Goal: Task Accomplishment & Management: Manage account settings

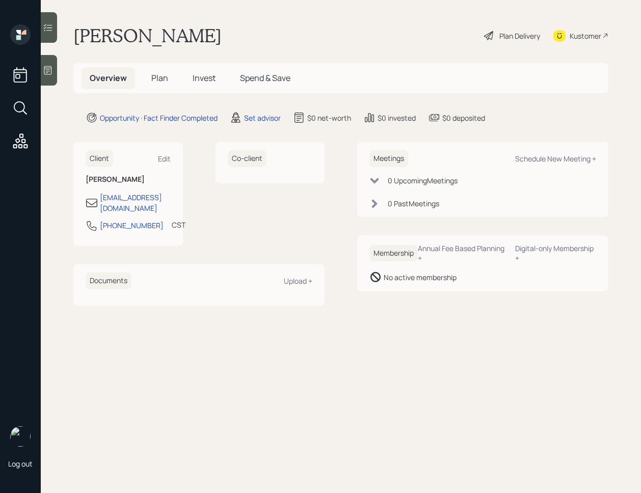
select select "America/[GEOGRAPHIC_DATA]"
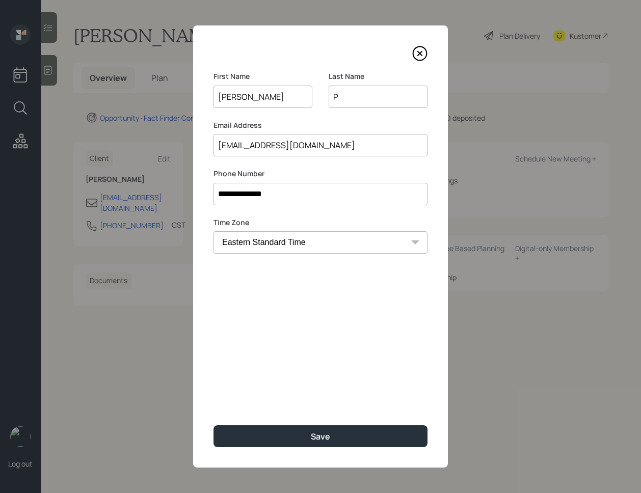
click at [412, 152] on input "[EMAIL_ADDRESS][DOMAIN_NAME]" at bounding box center [320, 145] width 214 height 22
click at [342, 95] on input "P" at bounding box center [377, 97] width 99 height 22
type input "[PERSON_NAME]"
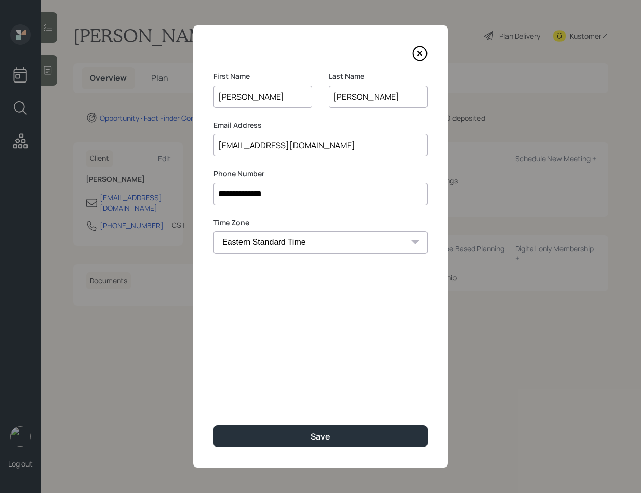
click at [316, 148] on input "[EMAIL_ADDRESS][DOMAIN_NAME]" at bounding box center [320, 145] width 214 height 22
click at [222, 141] on input "[EMAIL_ADDRESS][DOMAIN_NAME]" at bounding box center [320, 145] width 214 height 22
click at [224, 142] on input "[EMAIL_ADDRESS][DOMAIN_NAME]" at bounding box center [320, 145] width 214 height 22
type input "[EMAIL_ADDRESS][DOMAIN_NAME]"
click at [268, 276] on div "**********" at bounding box center [320, 246] width 255 height 442
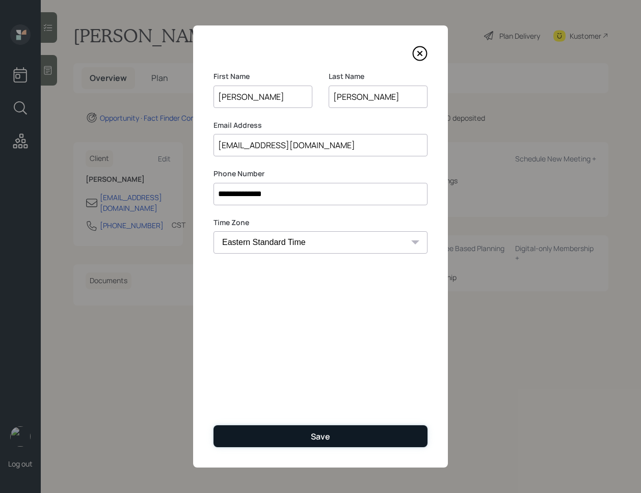
click at [335, 431] on button "Save" at bounding box center [320, 436] width 214 height 22
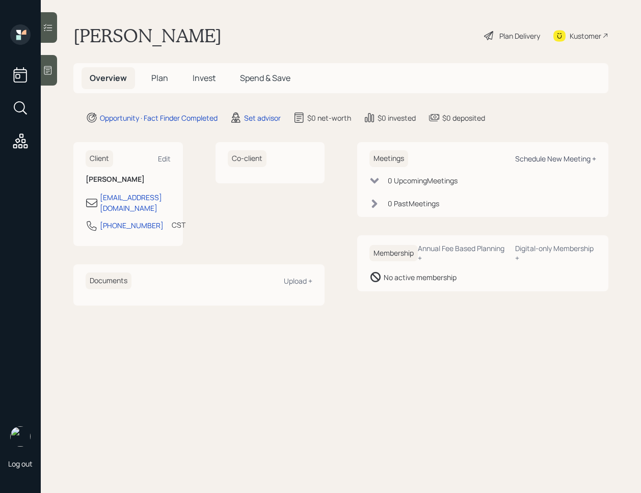
click at [545, 158] on div "Schedule New Meeting +" at bounding box center [555, 159] width 81 height 10
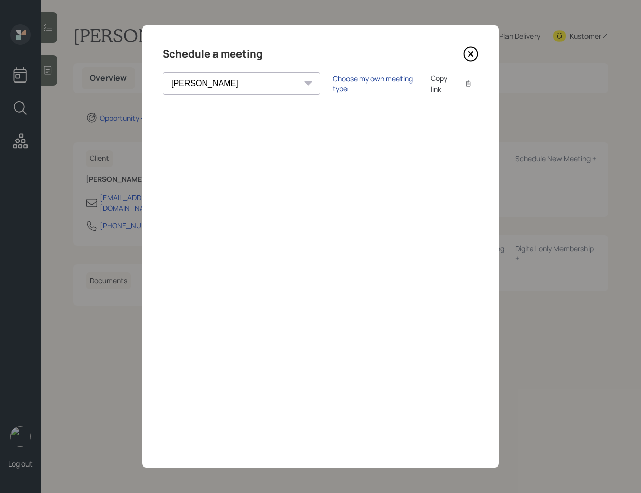
click at [333, 81] on div "Choose my own meeting type" at bounding box center [376, 83] width 86 height 19
click at [239, 87] on select "[PERSON_NAME] [PERSON_NAME] [PERSON_NAME] [PERSON_NAME] [PERSON_NAME] [PERSON_N…" at bounding box center [250, 83] width 176 height 22
select select "f14b762f-c7c2-4b89-9227-8fa891345eea"
click at [162, 72] on select "[PERSON_NAME] [PERSON_NAME] [PERSON_NAME] [PERSON_NAME] [PERSON_NAME] [PERSON_N…" at bounding box center [250, 83] width 176 height 22
click at [469, 59] on icon at bounding box center [470, 53] width 15 height 15
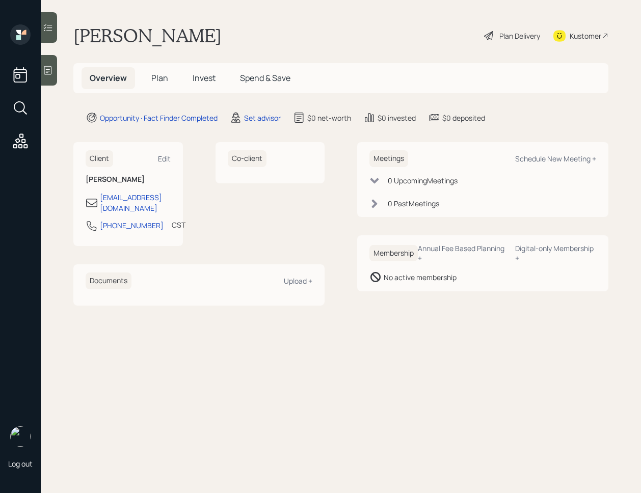
click at [49, 72] on icon at bounding box center [48, 70] width 10 height 10
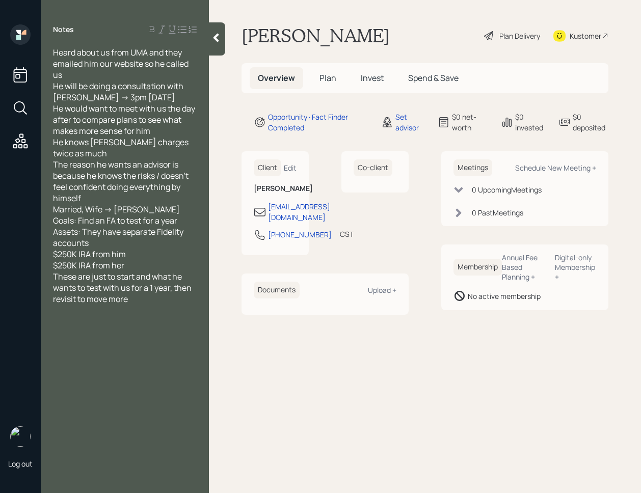
click at [220, 46] on div at bounding box center [217, 38] width 16 height 33
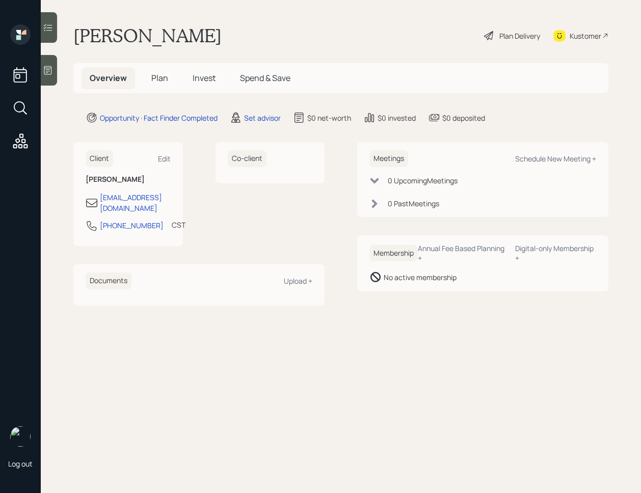
click at [57, 72] on div at bounding box center [49, 70] width 16 height 31
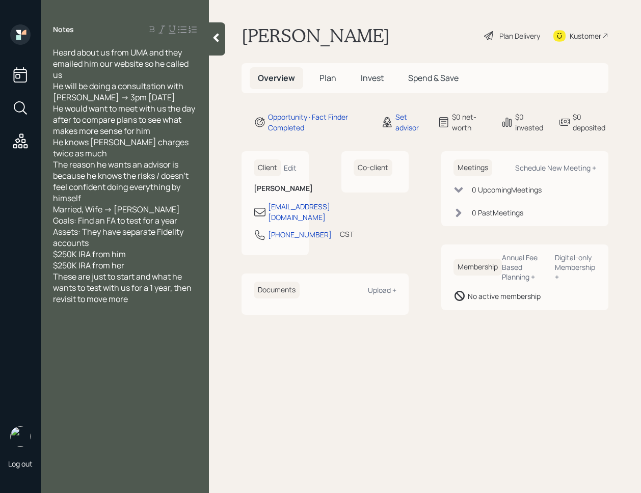
click at [216, 44] on div at bounding box center [217, 38] width 16 height 33
